Goal: Navigation & Orientation: Find specific page/section

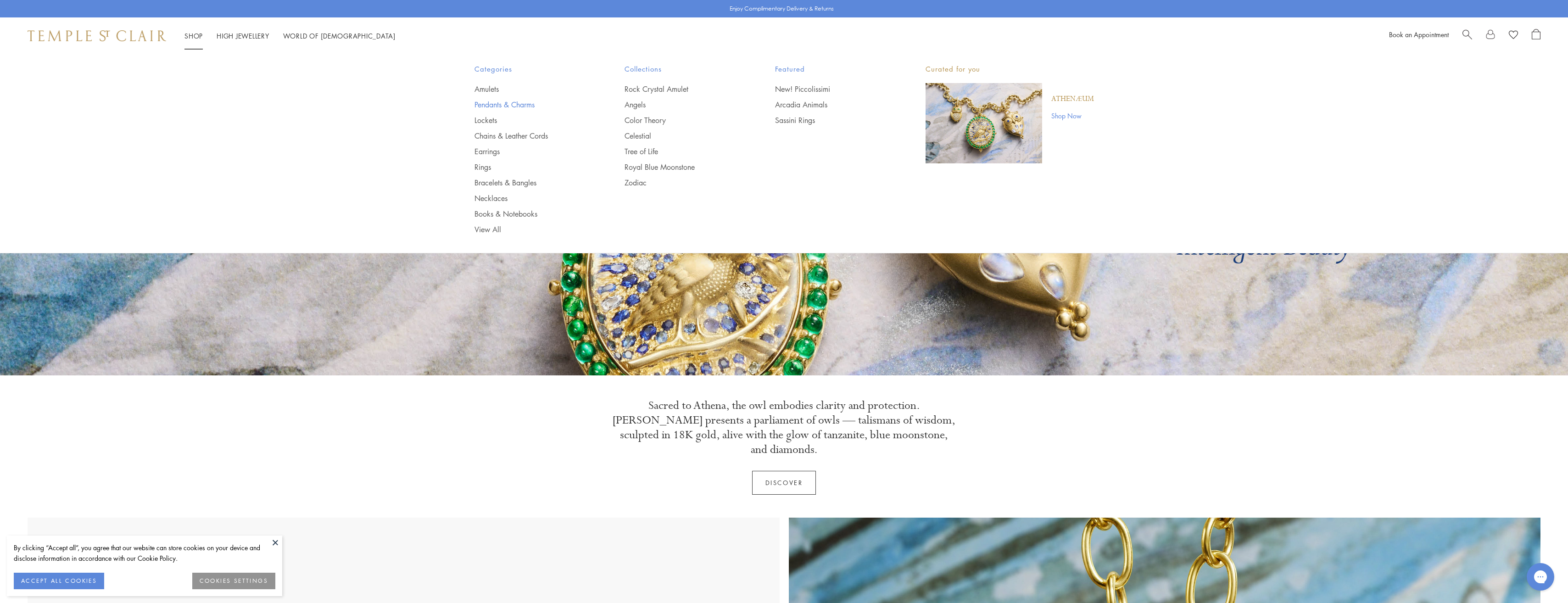
click at [502, 105] on link "Pendants & Charms" at bounding box center [531, 105] width 114 height 10
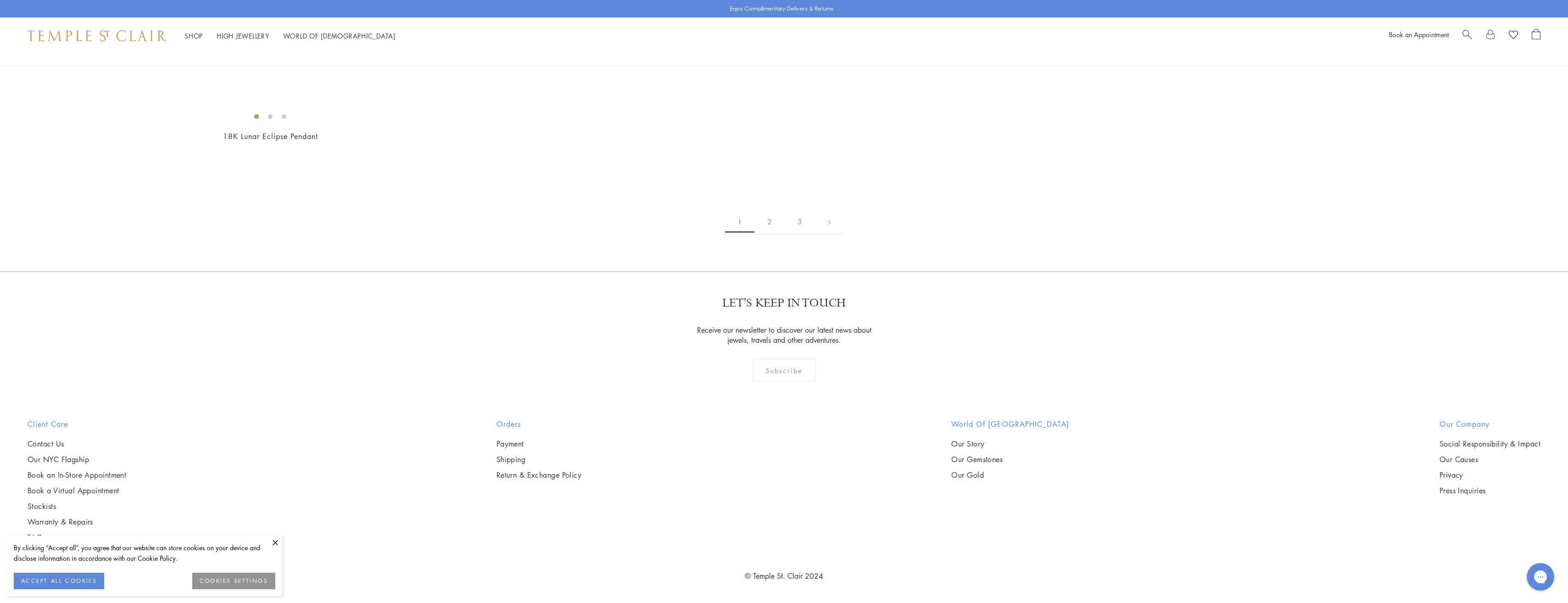
scroll to position [12523, 0]
click at [769, 234] on link "2" at bounding box center [769, 221] width 30 height 25
click at [814, 235] on link "3" at bounding box center [814, 222] width 30 height 25
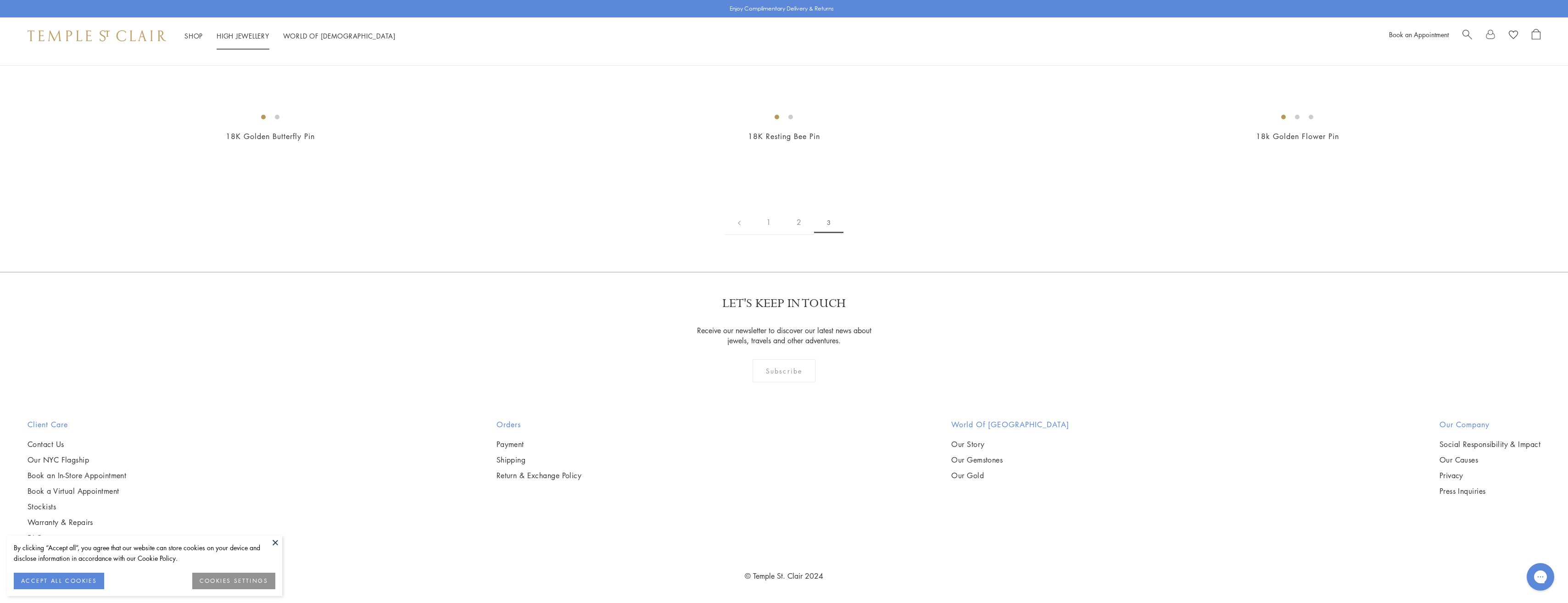
click at [237, 39] on li "High Jewellery High Jewellery" at bounding box center [243, 36] width 53 height 12
click at [242, 36] on link "High Jewellery High Jewellery" at bounding box center [243, 35] width 53 height 9
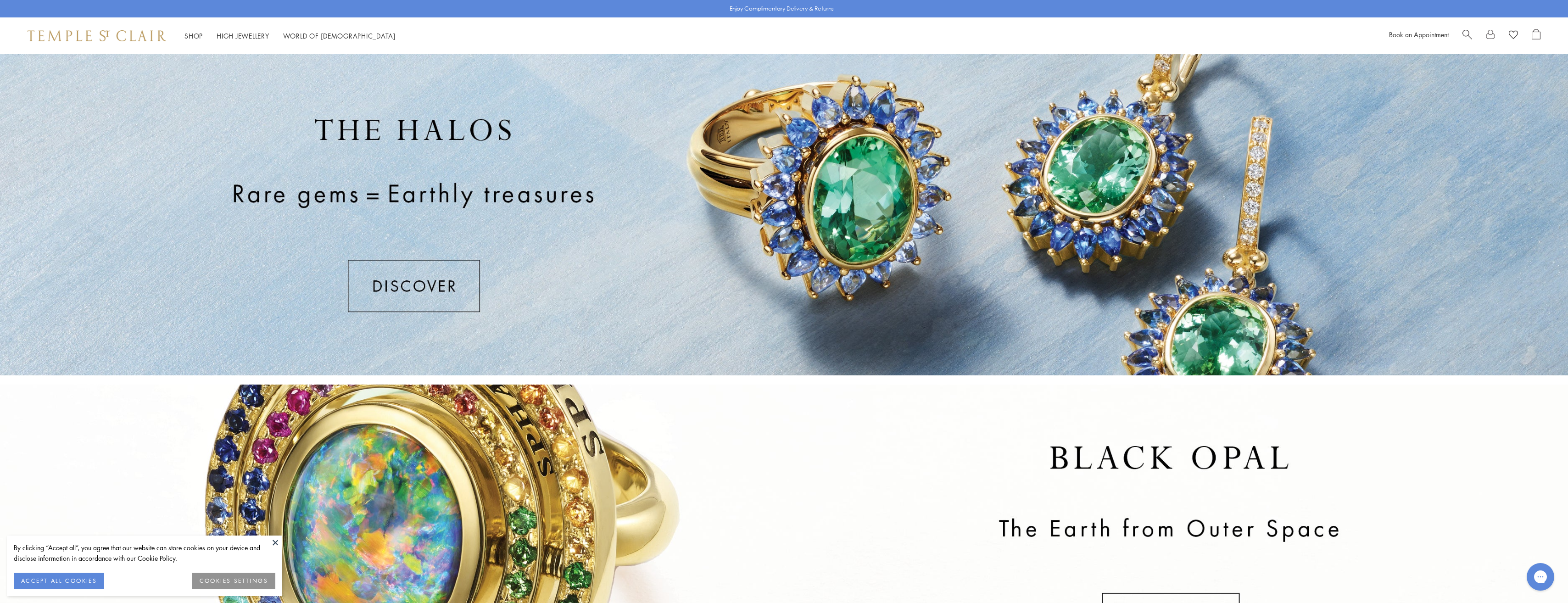
click at [418, 298] on div at bounding box center [784, 215] width 1568 height 321
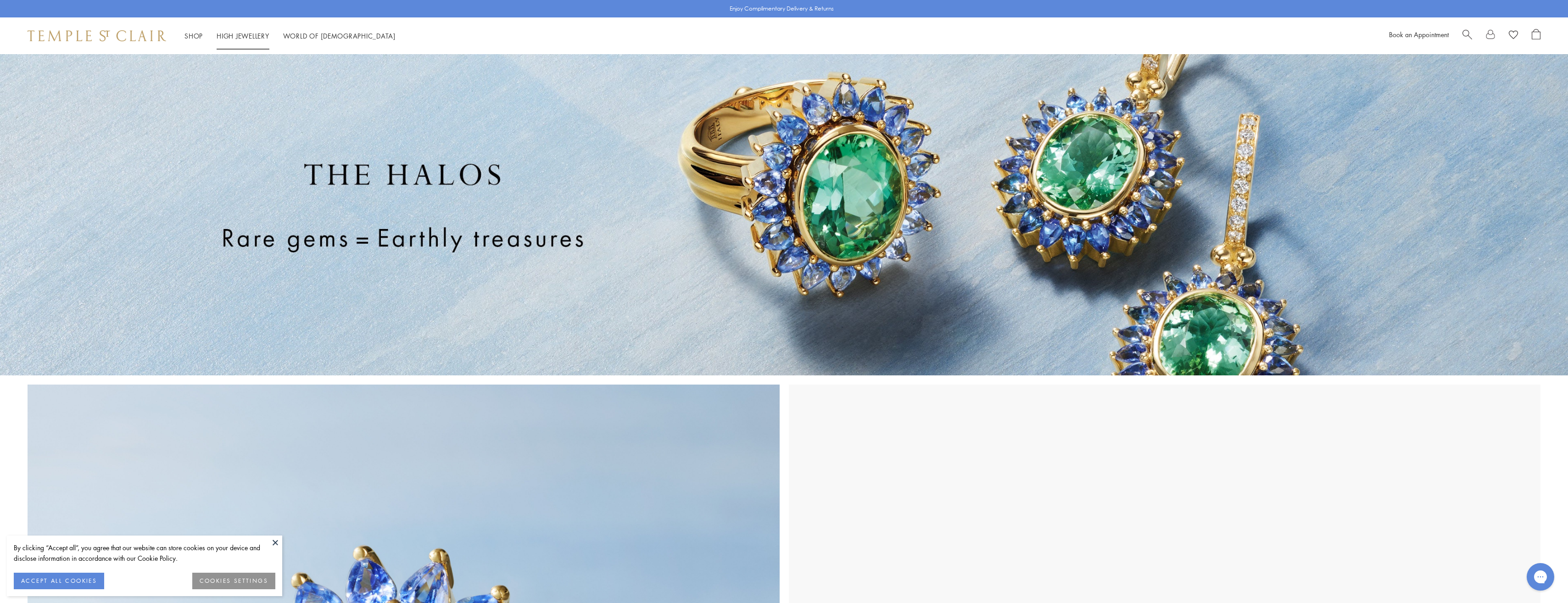
click at [240, 31] on li "High Jewellery High Jewellery" at bounding box center [243, 36] width 53 height 12
click at [251, 38] on li "High Jewellery High Jewellery" at bounding box center [243, 36] width 53 height 12
click at [247, 29] on div "Shop Shop Categories Amulets Pendants & Charms Lockets Chains & Leather Cords E…" at bounding box center [784, 36] width 1568 height 37
click at [247, 34] on link "High Jewellery High Jewellery" at bounding box center [243, 35] width 53 height 9
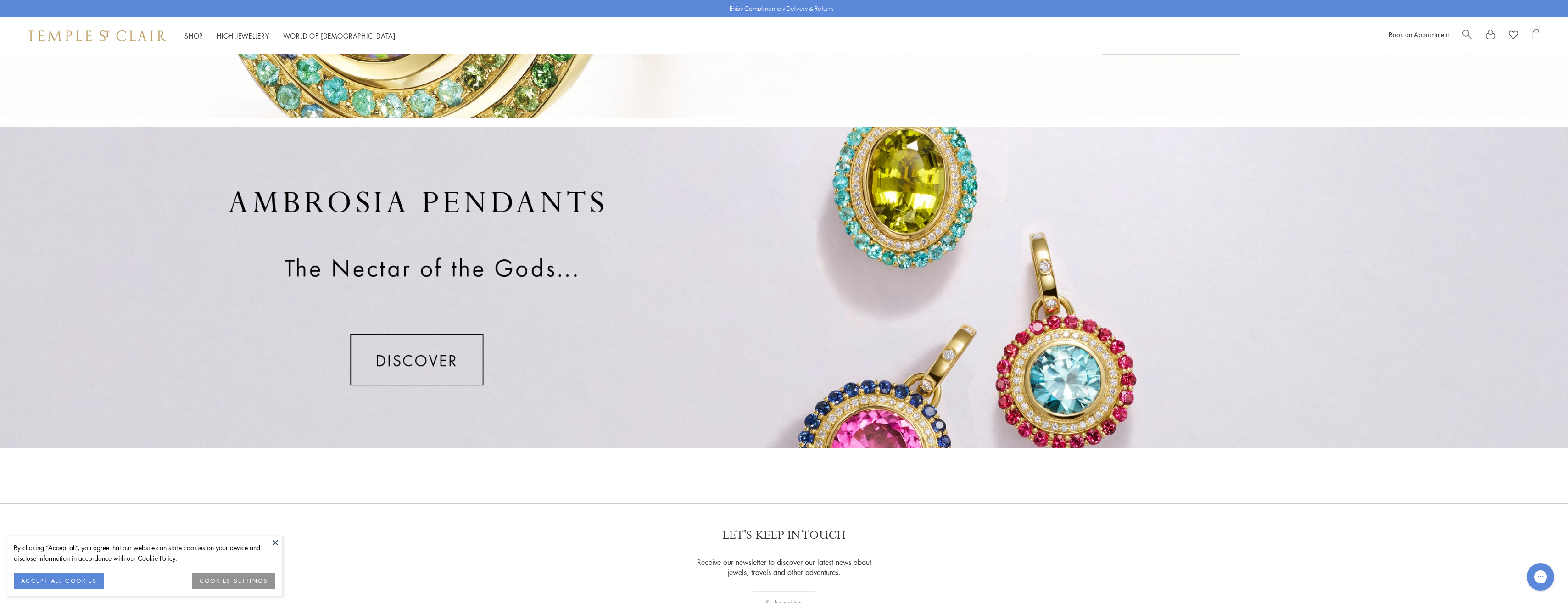
scroll to position [688, 0]
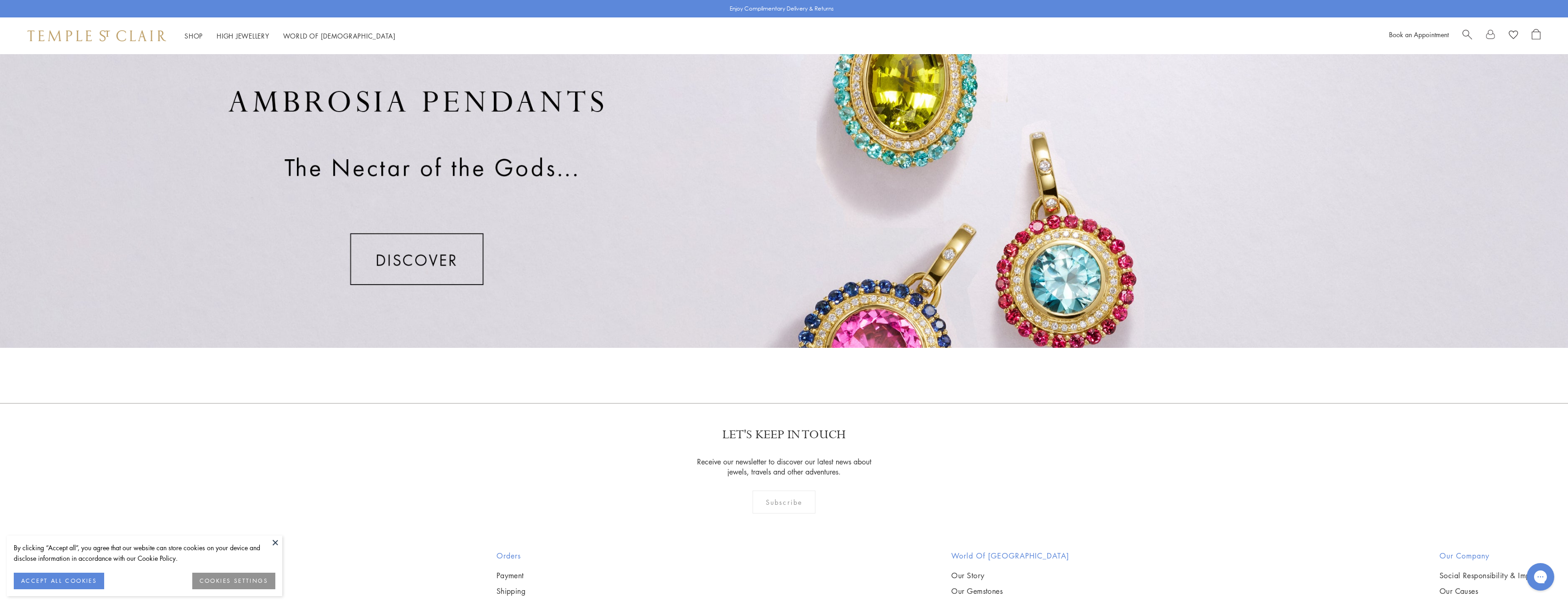
click at [413, 263] on div at bounding box center [784, 187] width 1568 height 321
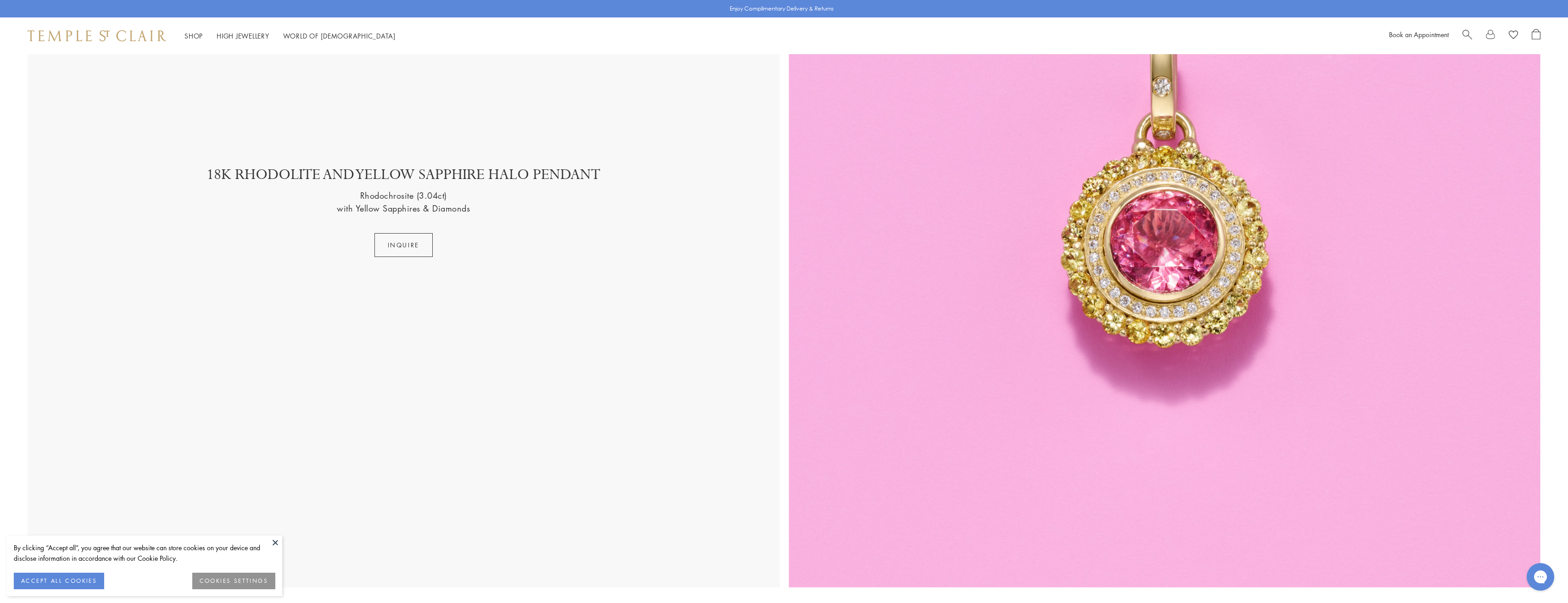
scroll to position [3486, 0]
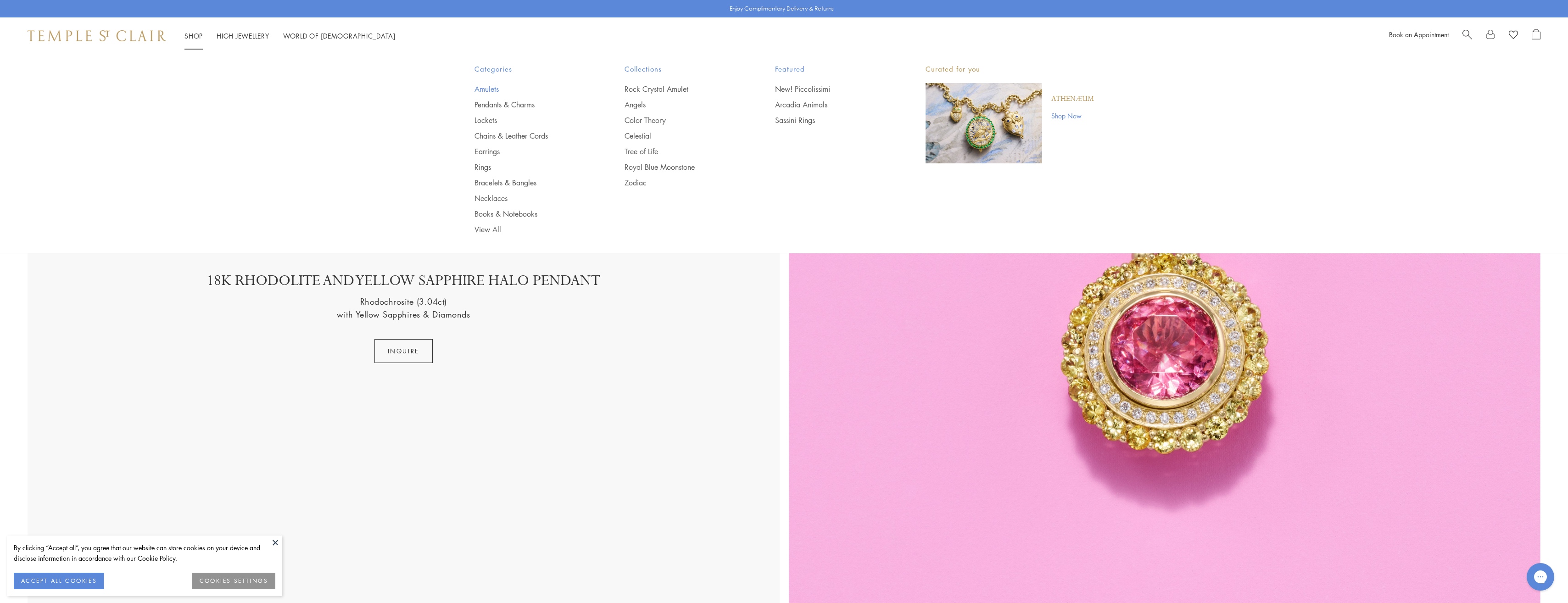
click at [486, 86] on link "Amulets" at bounding box center [531, 89] width 114 height 10
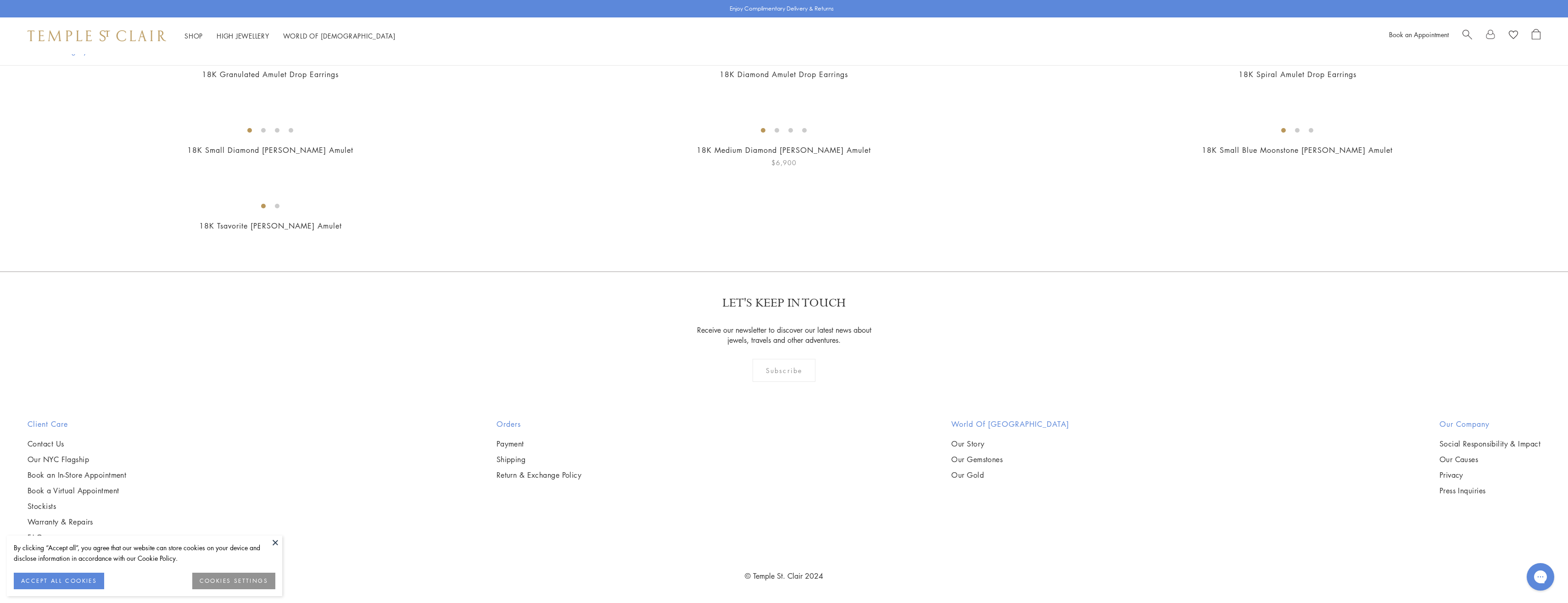
scroll to position [12431, 0]
